Goal: Task Accomplishment & Management: Manage account settings

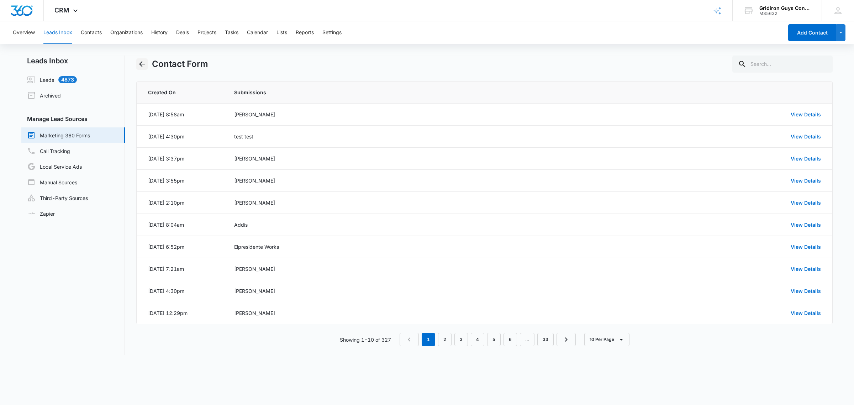
click at [141, 63] on icon "Back" at bounding box center [142, 64] width 6 height 6
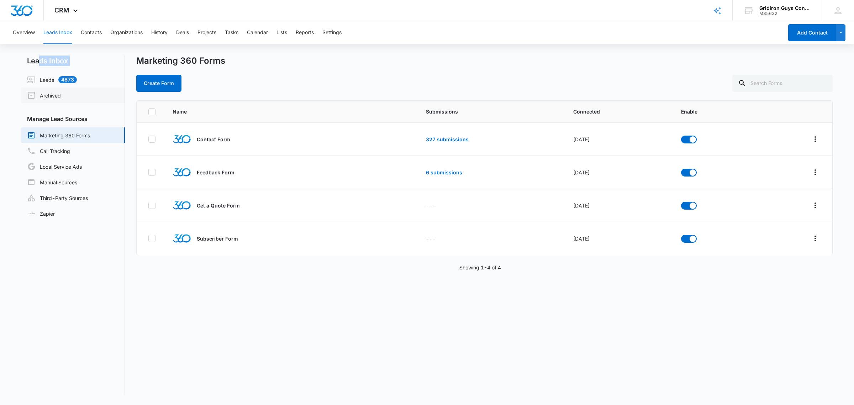
drag, startPoint x: 36, startPoint y: 72, endPoint x: 41, endPoint y: 95, distance: 23.7
click at [38, 65] on nav "Leads Inbox Leads 4873 Archived Manage Lead Sources Marketing 360 Forms Call Tr…" at bounding box center [73, 226] width 104 height 340
click at [44, 80] on link "Leads 4875" at bounding box center [52, 79] width 50 height 9
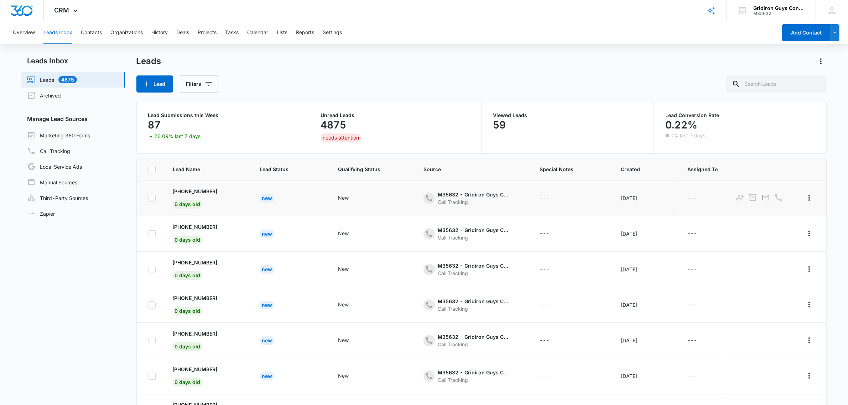
click at [267, 199] on div "New" at bounding box center [267, 198] width 15 height 9
click at [266, 199] on div "New" at bounding box center [267, 198] width 15 height 9
click at [266, 235] on div "New" at bounding box center [267, 234] width 15 height 9
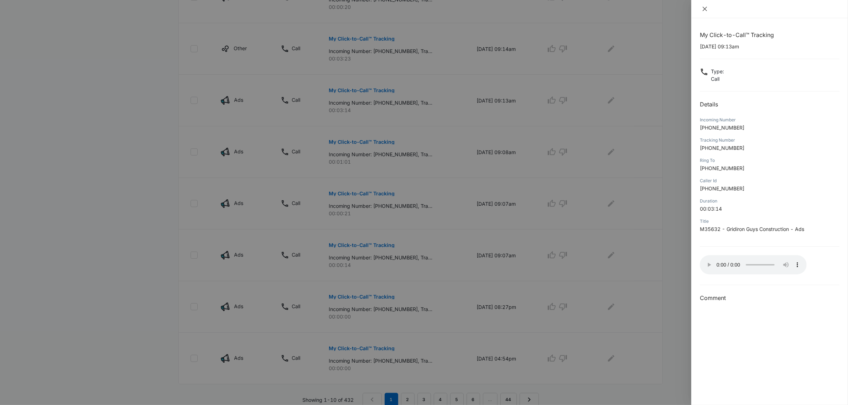
click at [702, 12] on button "Close" at bounding box center [705, 9] width 10 height 6
